Goal: Find specific page/section

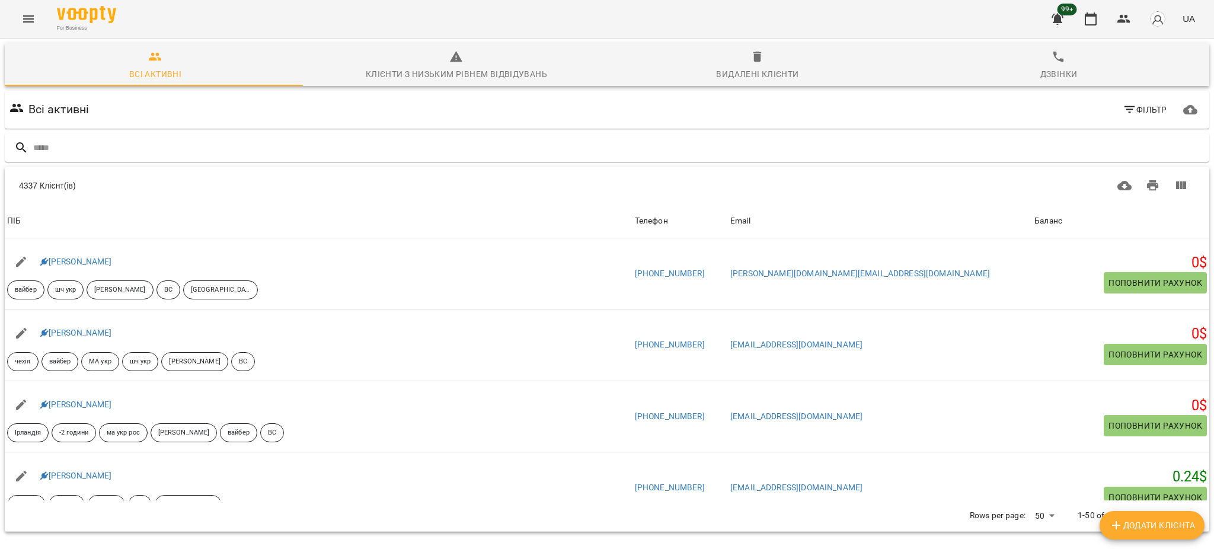
click at [174, 139] on input "text" at bounding box center [618, 148] width 1171 height 20
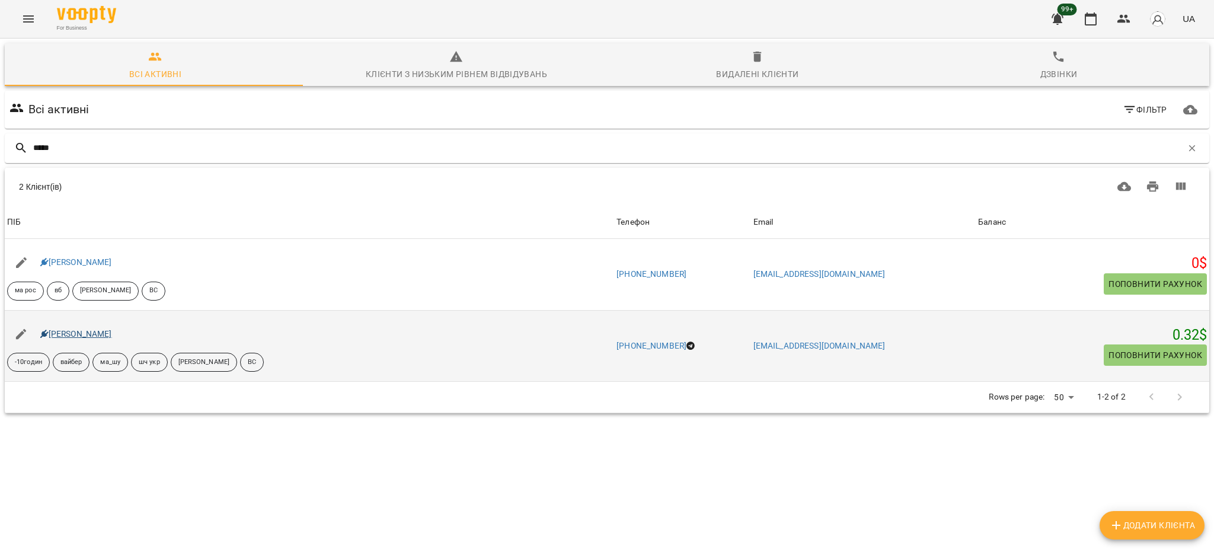
type input "*****"
click at [68, 335] on link "[PERSON_NAME]" at bounding box center [76, 333] width 72 height 9
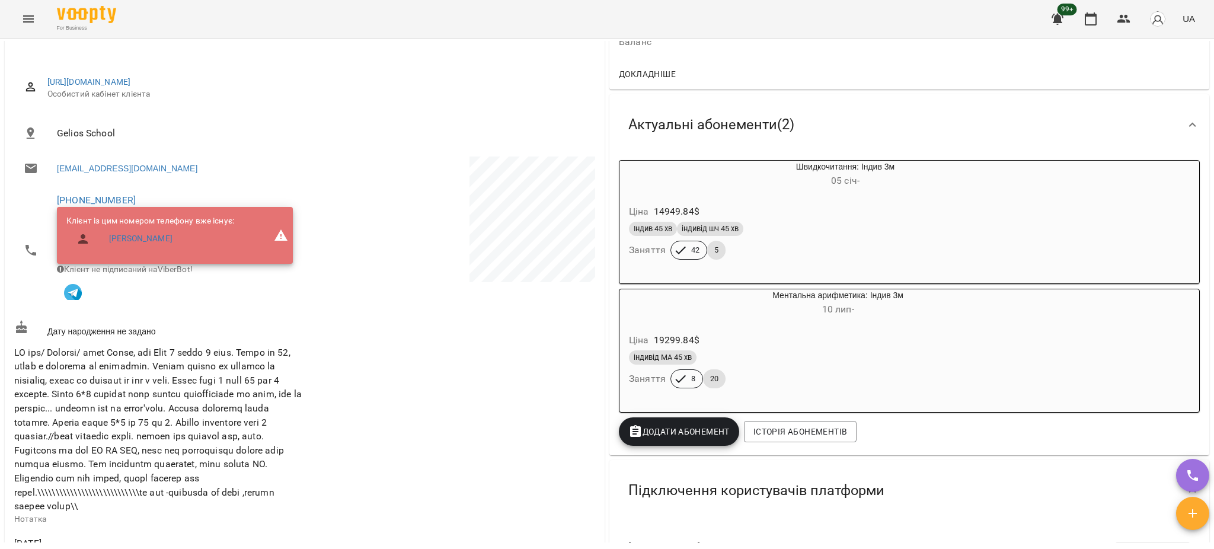
scroll to position [158, 0]
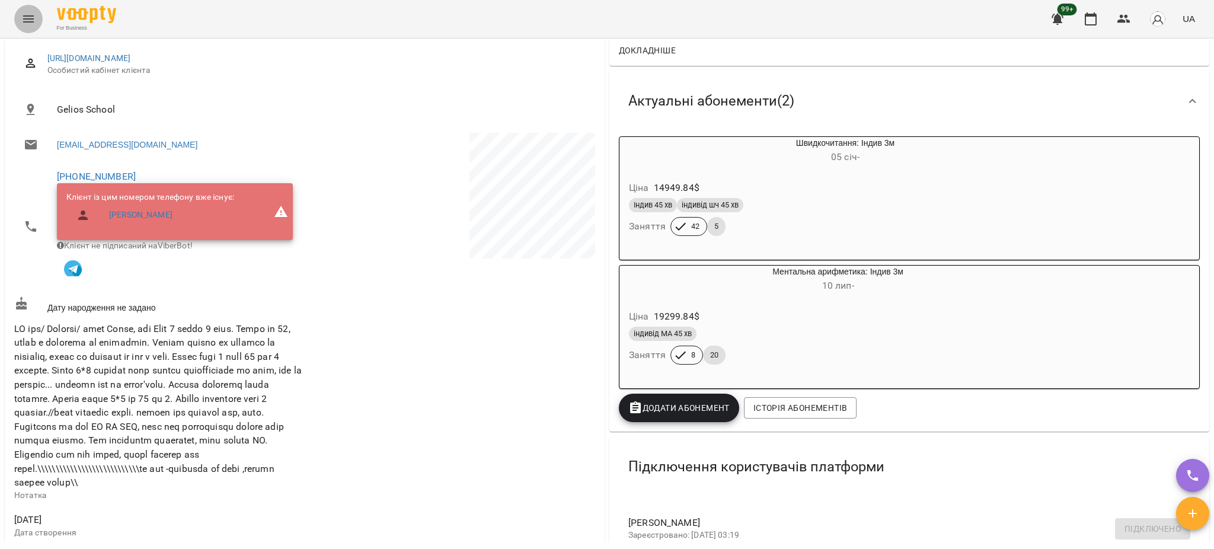
click at [29, 22] on icon "Menu" at bounding box center [28, 18] width 11 height 7
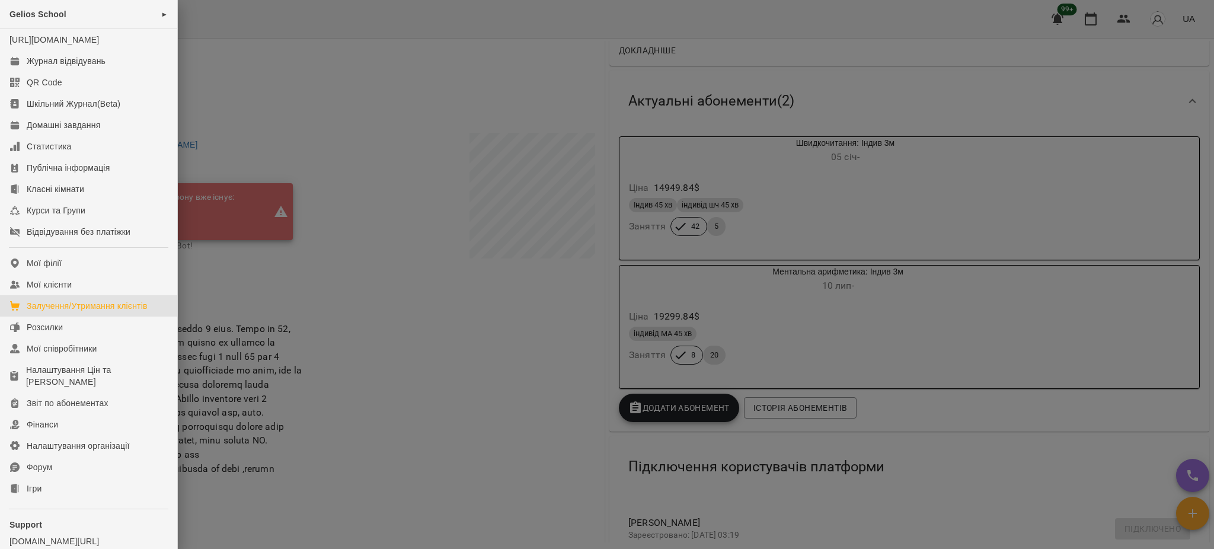
click at [66, 312] on div "Залучення/Утримання клієнтів" at bounding box center [87, 306] width 121 height 12
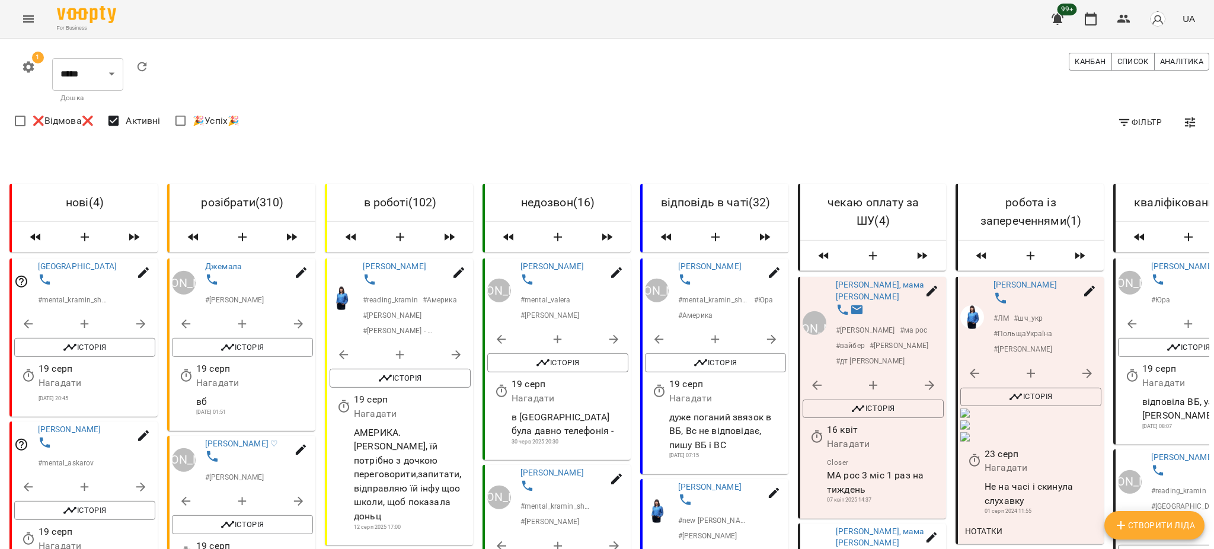
click at [26, 23] on icon "Menu" at bounding box center [28, 19] width 14 height 14
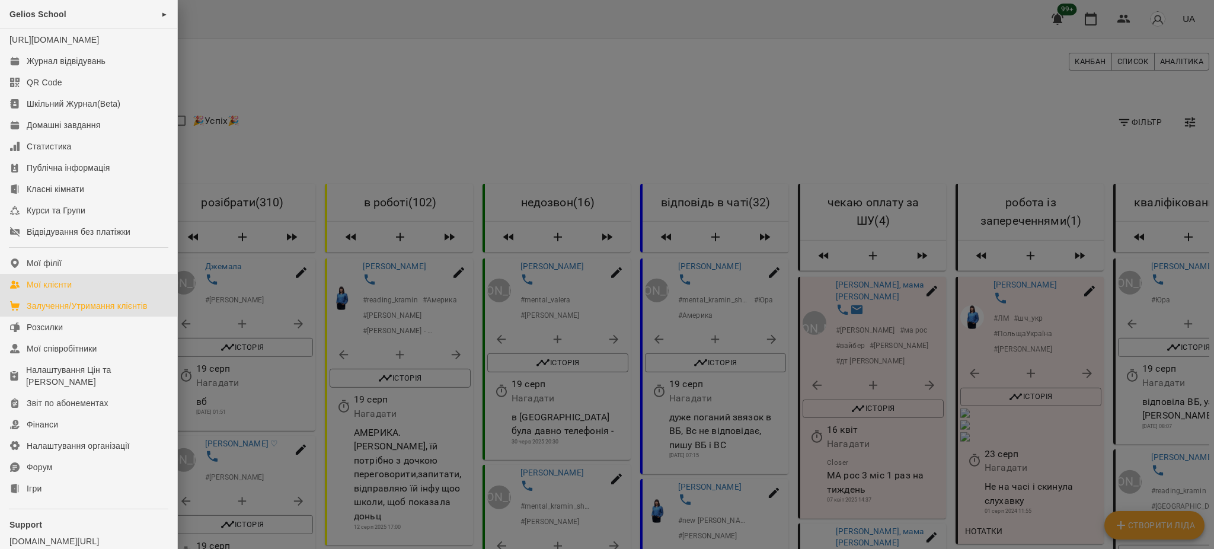
click at [60, 290] on div "Мої клієнти" at bounding box center [49, 285] width 45 height 12
